Goal: Navigation & Orientation: Find specific page/section

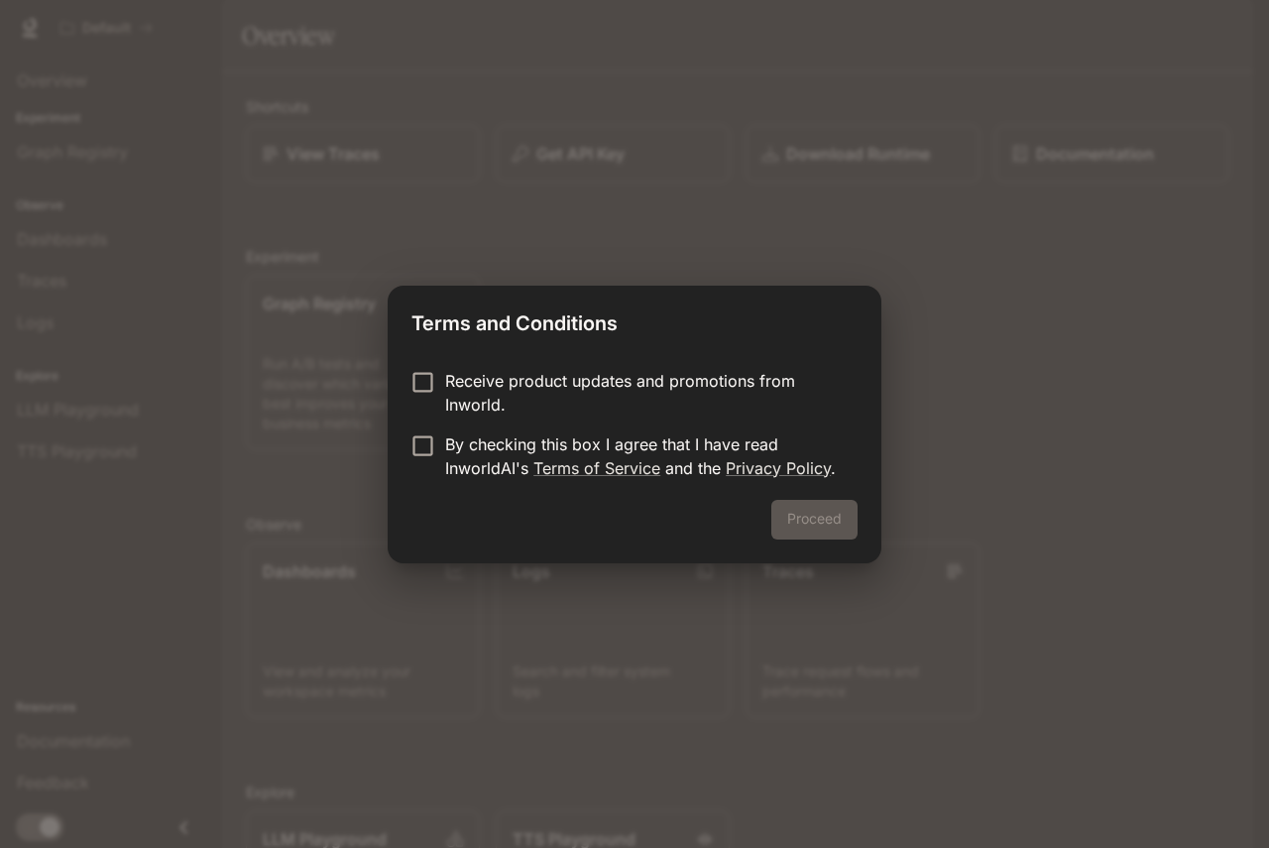
click at [464, 398] on p "Receive product updates and promotions from Inworld." at bounding box center [643, 393] width 397 height 48
click at [467, 449] on p "By checking this box I agree that I have read InworldAI's Terms of Service and …" at bounding box center [643, 456] width 397 height 48
click at [524, 381] on p "Receive product updates and promotions from Inworld." at bounding box center [643, 393] width 397 height 48
click at [503, 432] on p "By checking this box I agree that I have read InworldAI's Terms of Service and …" at bounding box center [643, 456] width 397 height 48
drag, startPoint x: 503, startPoint y: 432, endPoint x: 577, endPoint y: 454, distance: 77.5
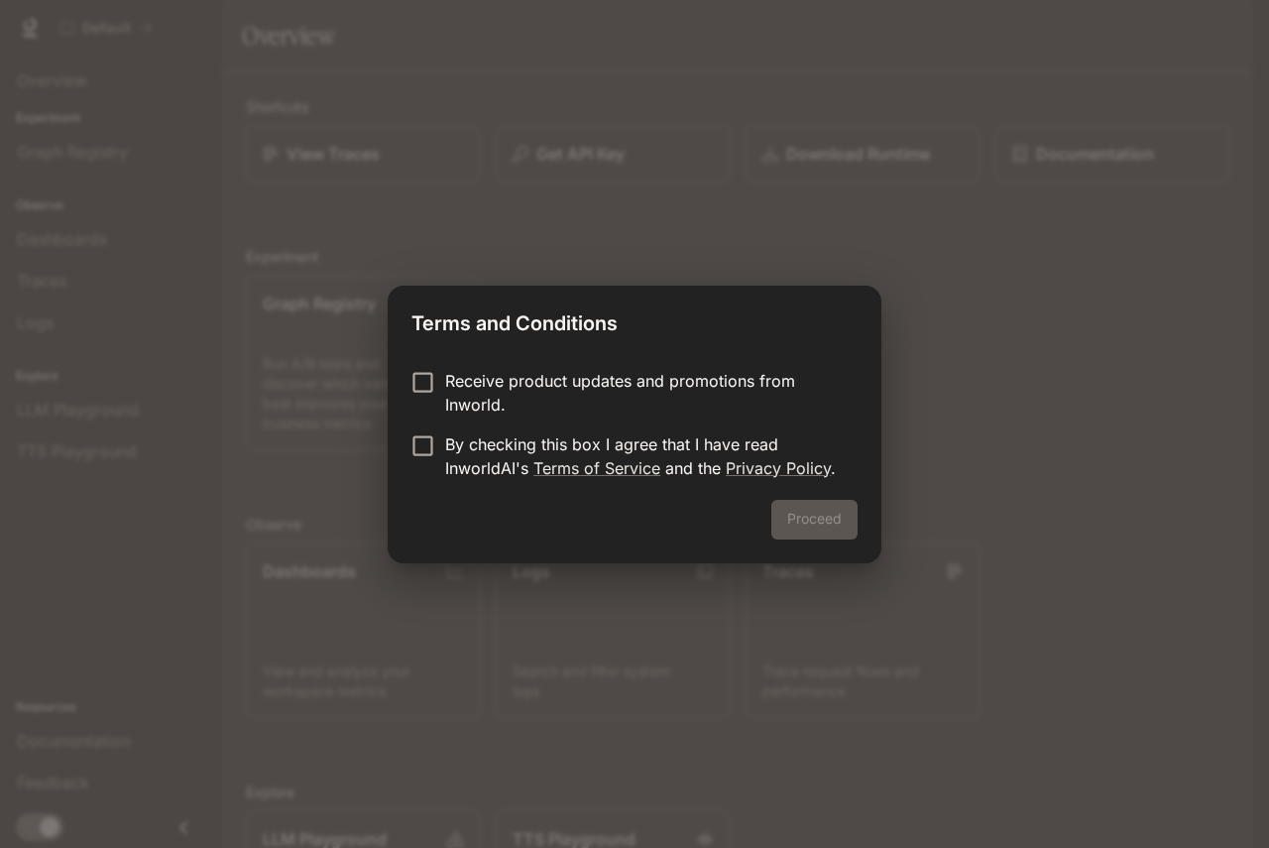
click at [504, 432] on p "By checking this box I agree that I have read InworldAI's Terms of Service and …" at bounding box center [643, 456] width 397 height 48
click at [812, 519] on button "Proceed" at bounding box center [814, 520] width 86 height 40
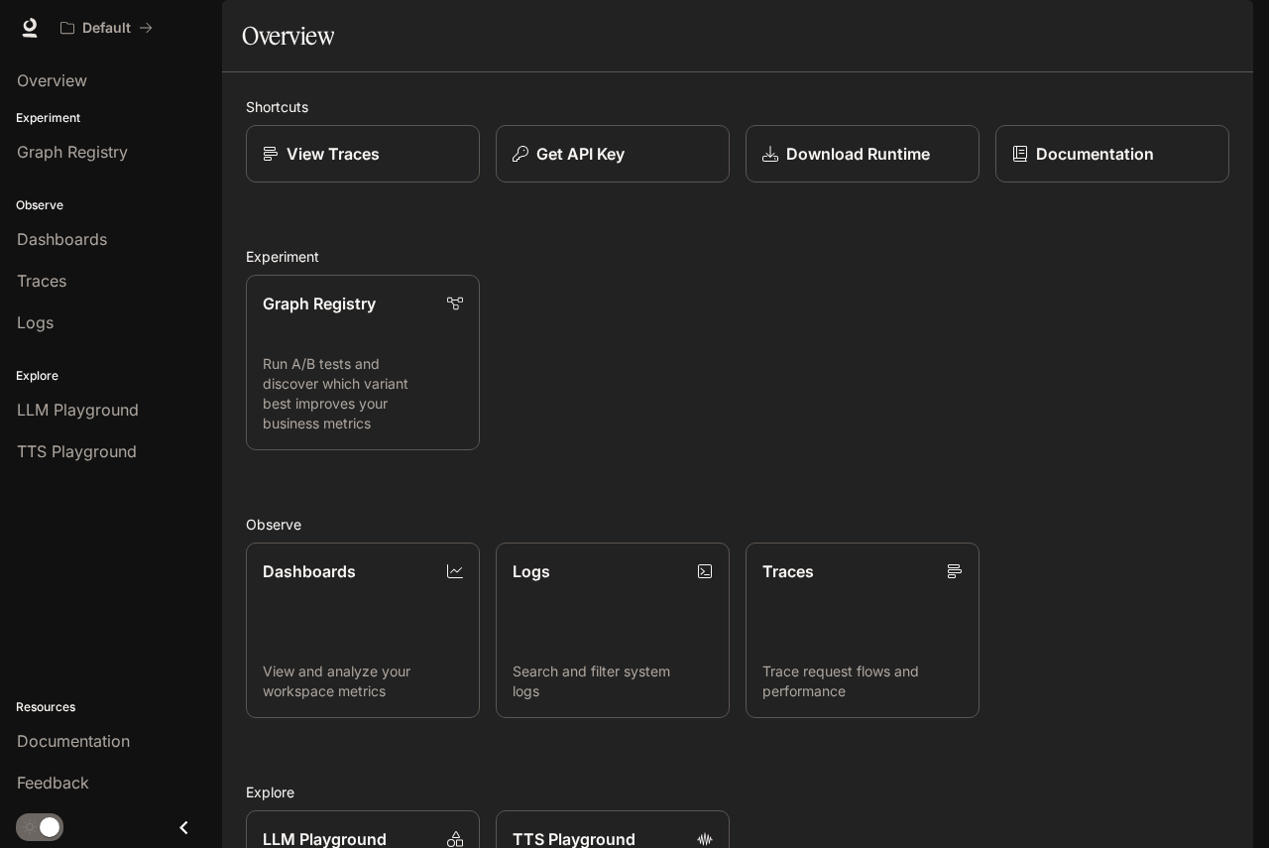
drag, startPoint x: 613, startPoint y: 314, endPoint x: 600, endPoint y: 296, distance: 22.0
click at [425, 166] on div "View Traces" at bounding box center [363, 154] width 202 height 24
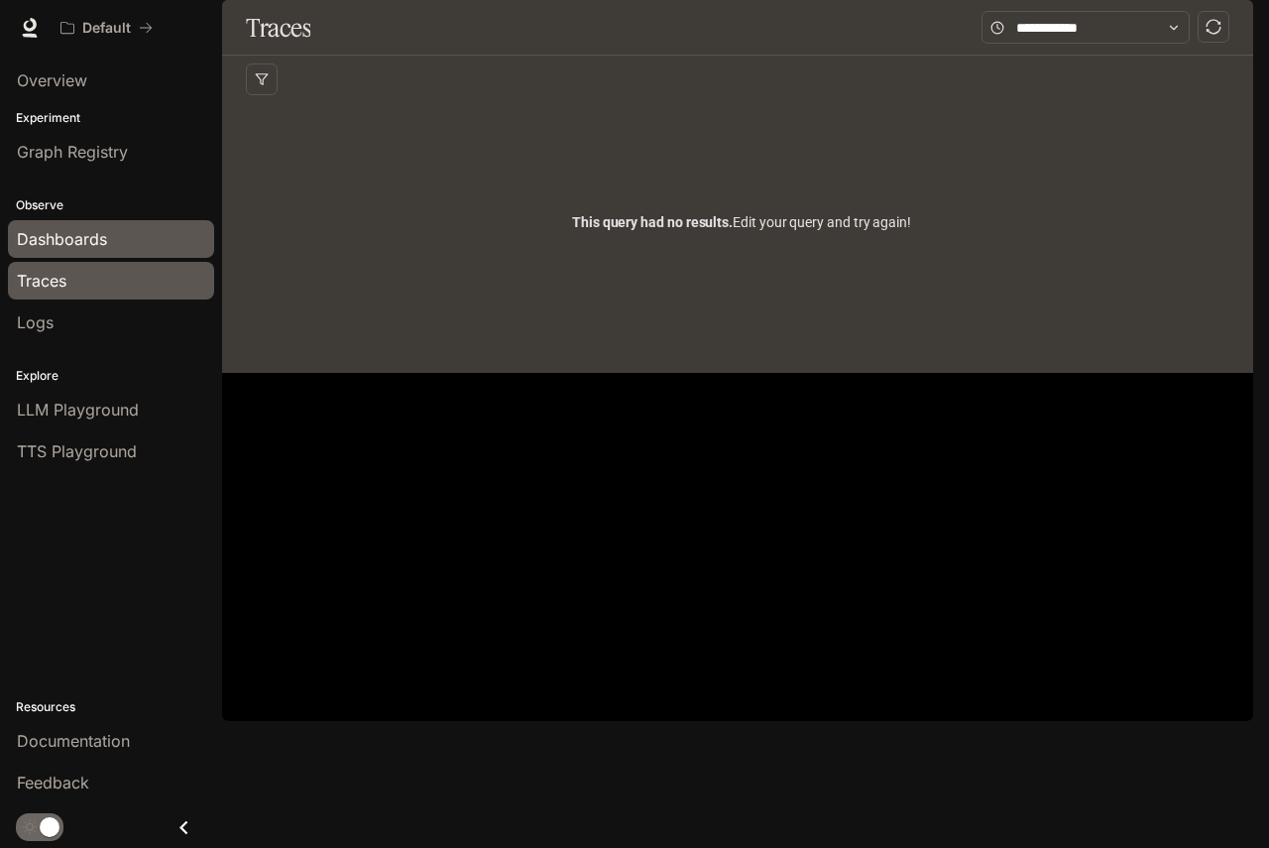
click at [124, 237] on div "Dashboards" at bounding box center [111, 239] width 188 height 24
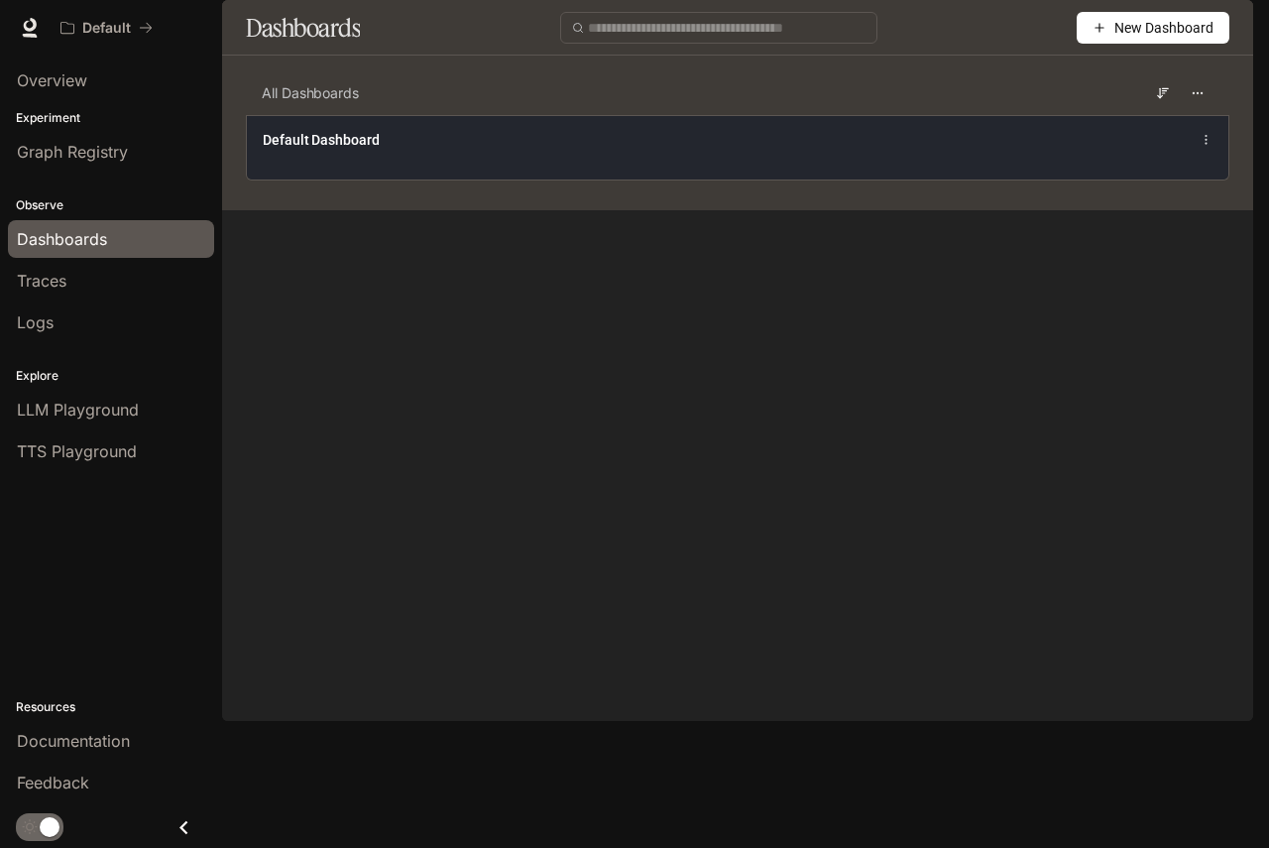
click at [449, 179] on div "Default Dashboard" at bounding box center [738, 147] width 982 height 64
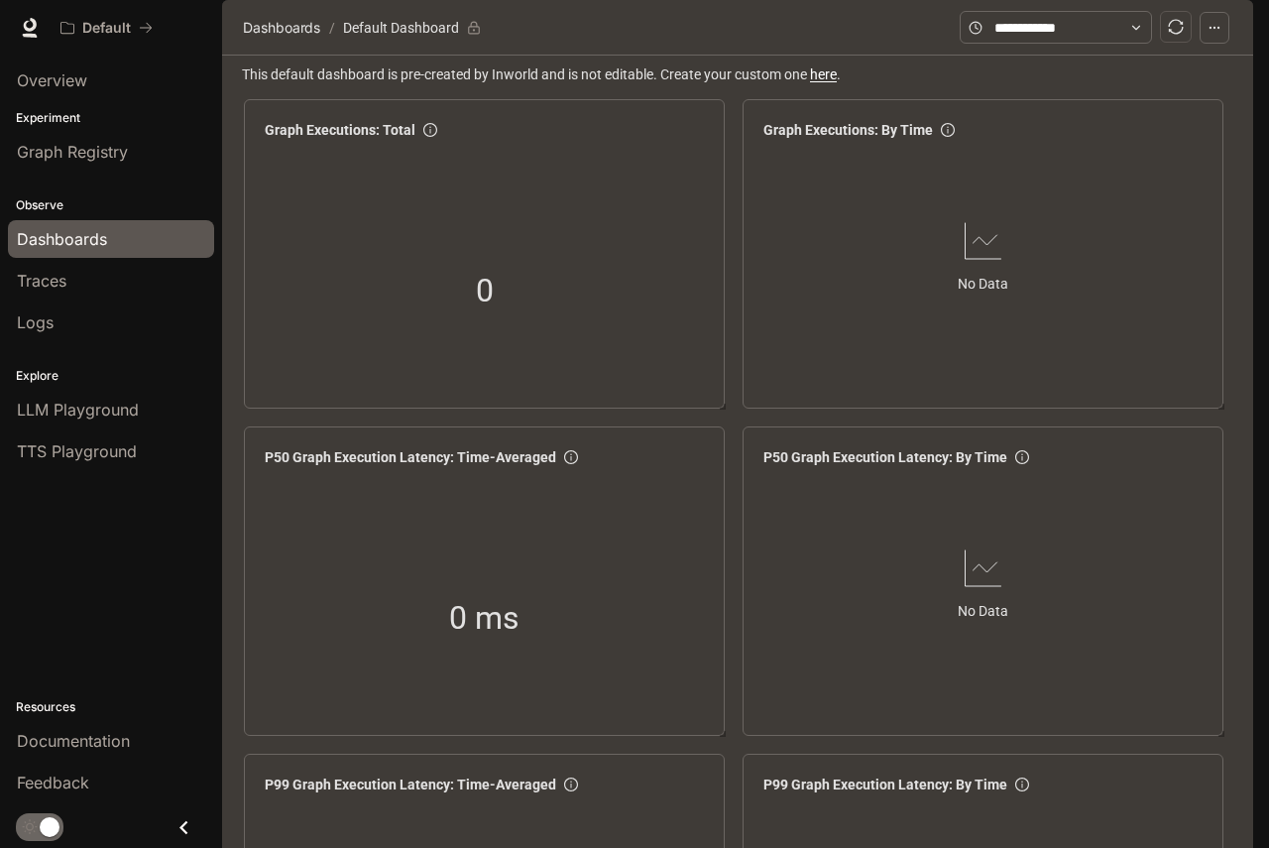
click at [124, 188] on div "Observe Dashboards Traces Logs" at bounding box center [111, 261] width 222 height 171
click at [139, 137] on link "Graph Registry" at bounding box center [111, 152] width 206 height 38
